Goal: Information Seeking & Learning: Get advice/opinions

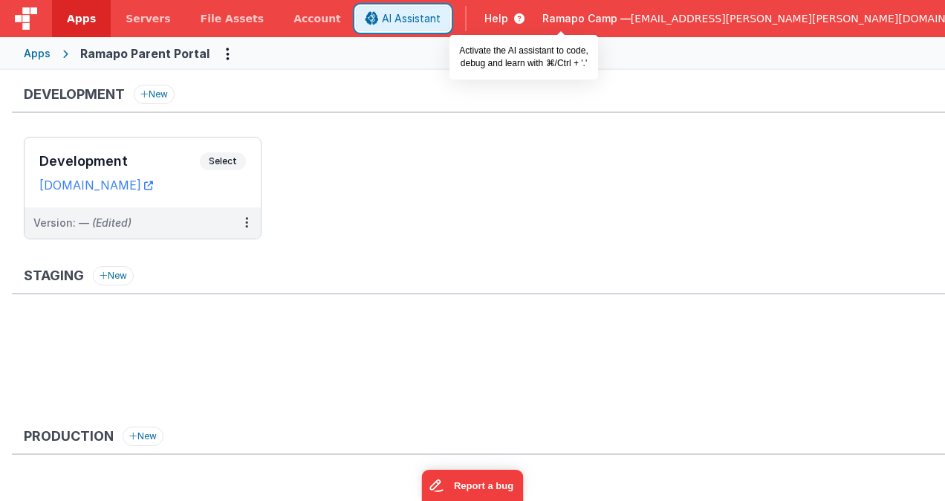
click at [440, 19] on span "AI Assistant" at bounding box center [411, 18] width 59 height 15
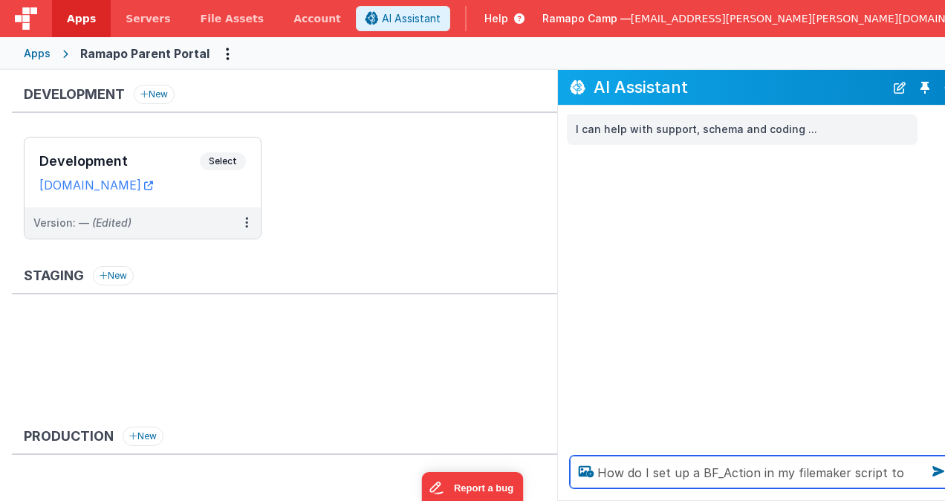
click at [916, 472] on textarea "How do I set up a BF_Action in my filemaker script to run" at bounding box center [761, 471] width 383 height 33
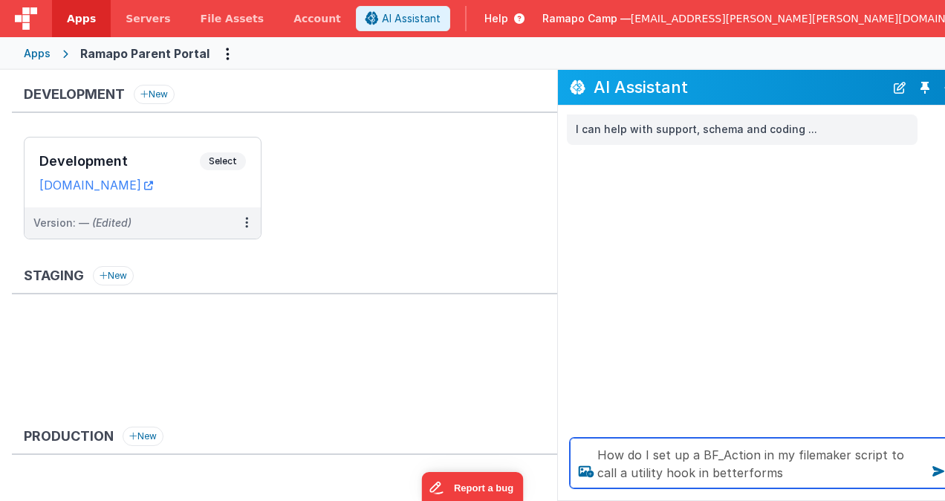
type textarea "How do I set up a BF_Action in my filemaker script to call a utility hook in be…"
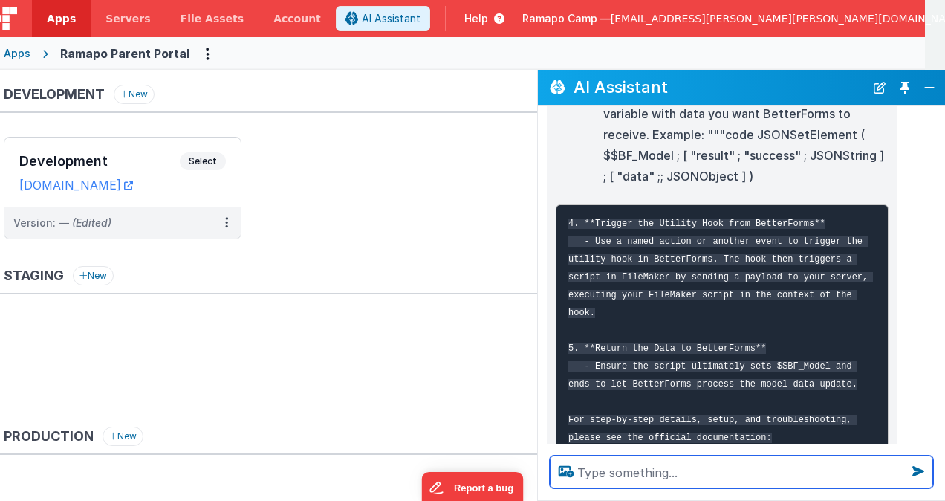
scroll to position [754, 0]
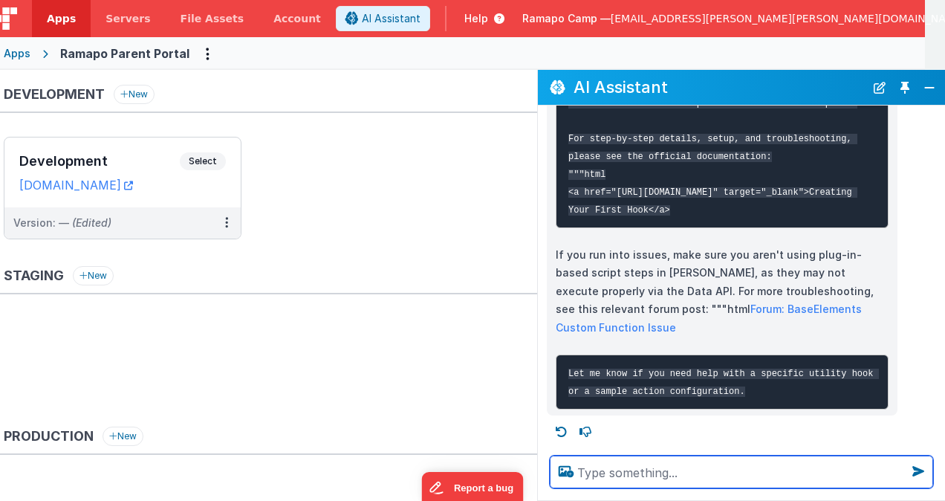
click at [679, 468] on textarea at bounding box center [741, 471] width 383 height 33
click at [636, 460] on textarea at bounding box center [741, 471] width 383 height 33
type textarea "Show me what I can do in filemaker with $$BF_Actions"
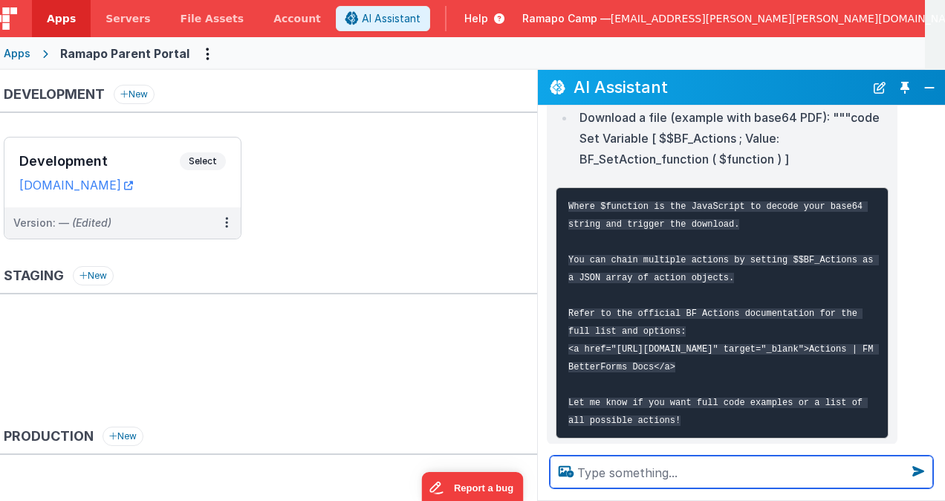
scroll to position [1884, 0]
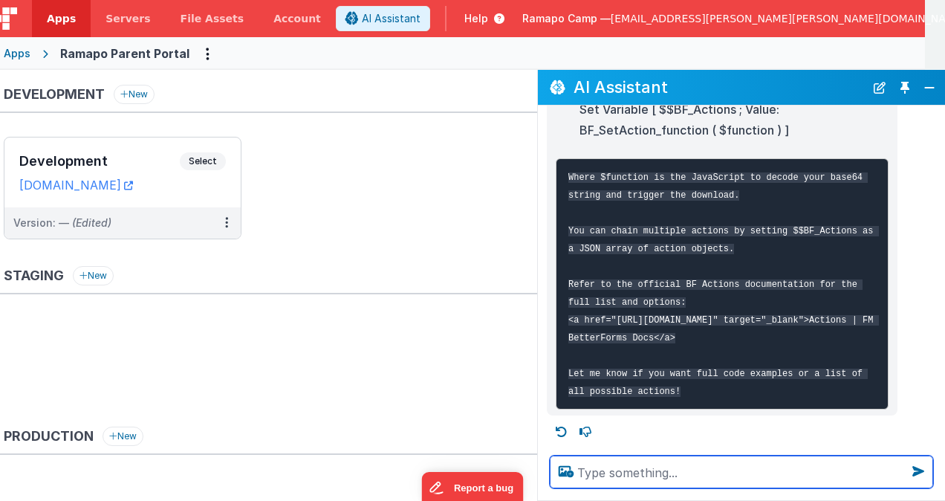
click at [689, 475] on textarea at bounding box center [741, 471] width 383 height 33
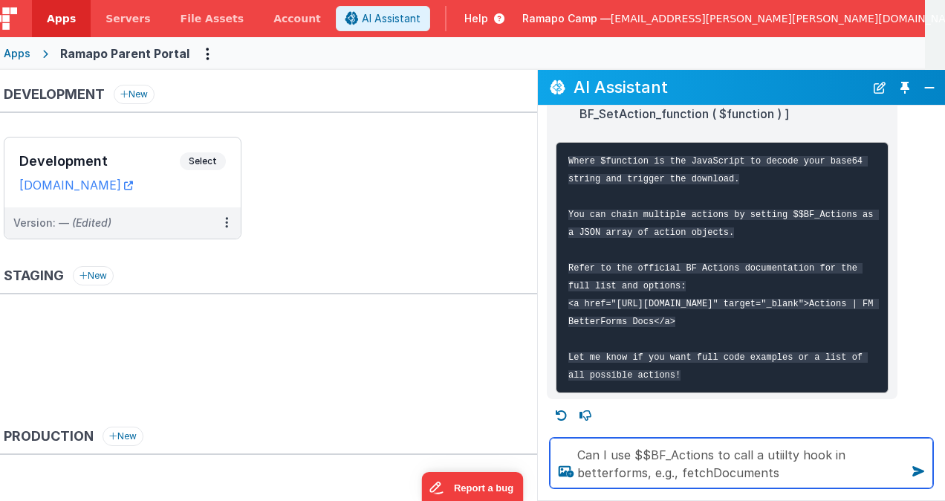
type textarea "Can I use $$BF_Actions to call a utiilty hook in betterforms, e.g., fetchDocume…"
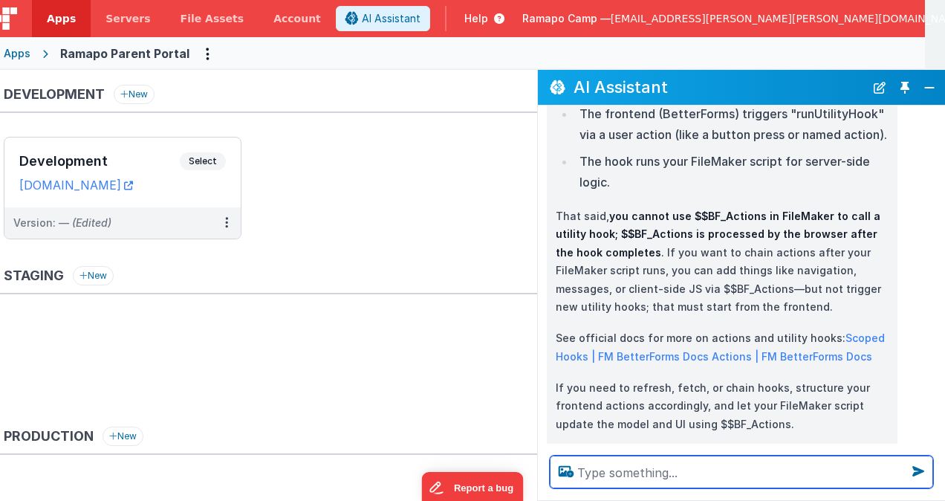
scroll to position [2569, 0]
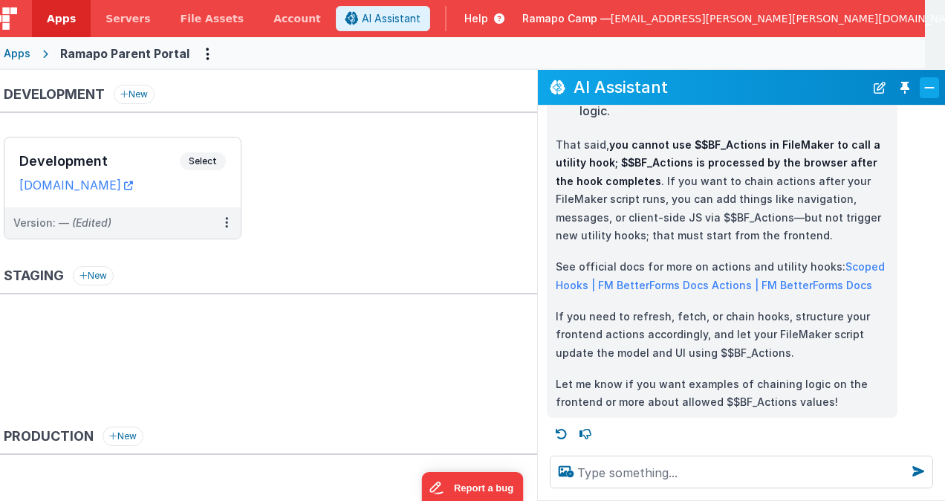
click at [930, 81] on button "Close" at bounding box center [928, 87] width 19 height 21
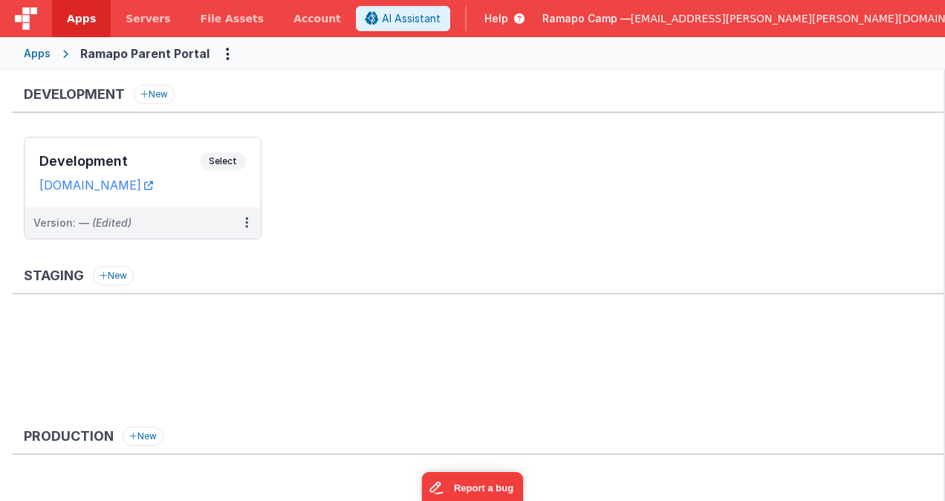
scroll to position [4886, 0]
